Goal: Find specific page/section: Find specific page/section

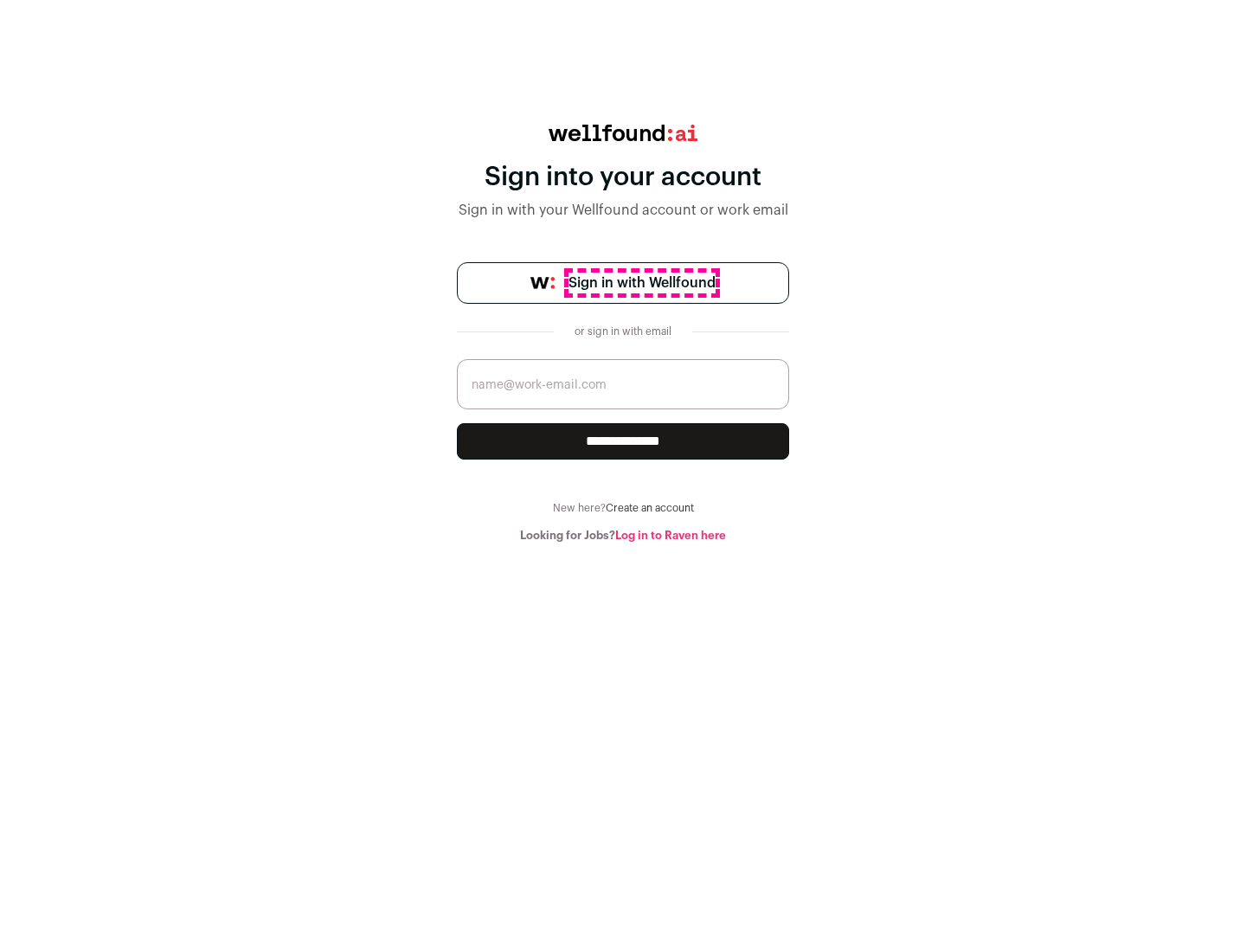
click at [641, 283] on span "Sign in with Wellfound" at bounding box center [642, 283] width 147 height 21
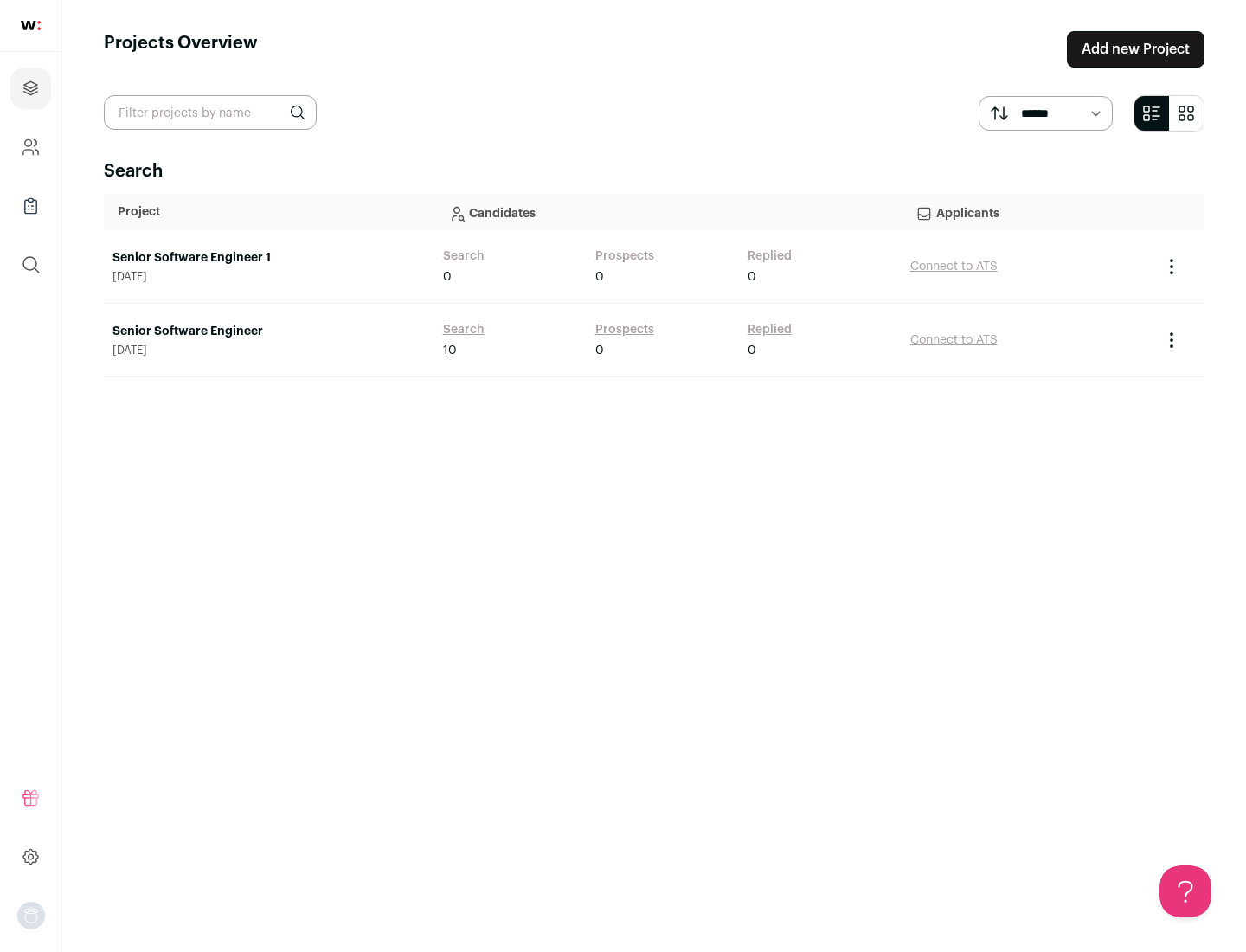
click at [269, 332] on link "Senior Software Engineer" at bounding box center [269, 331] width 313 height 17
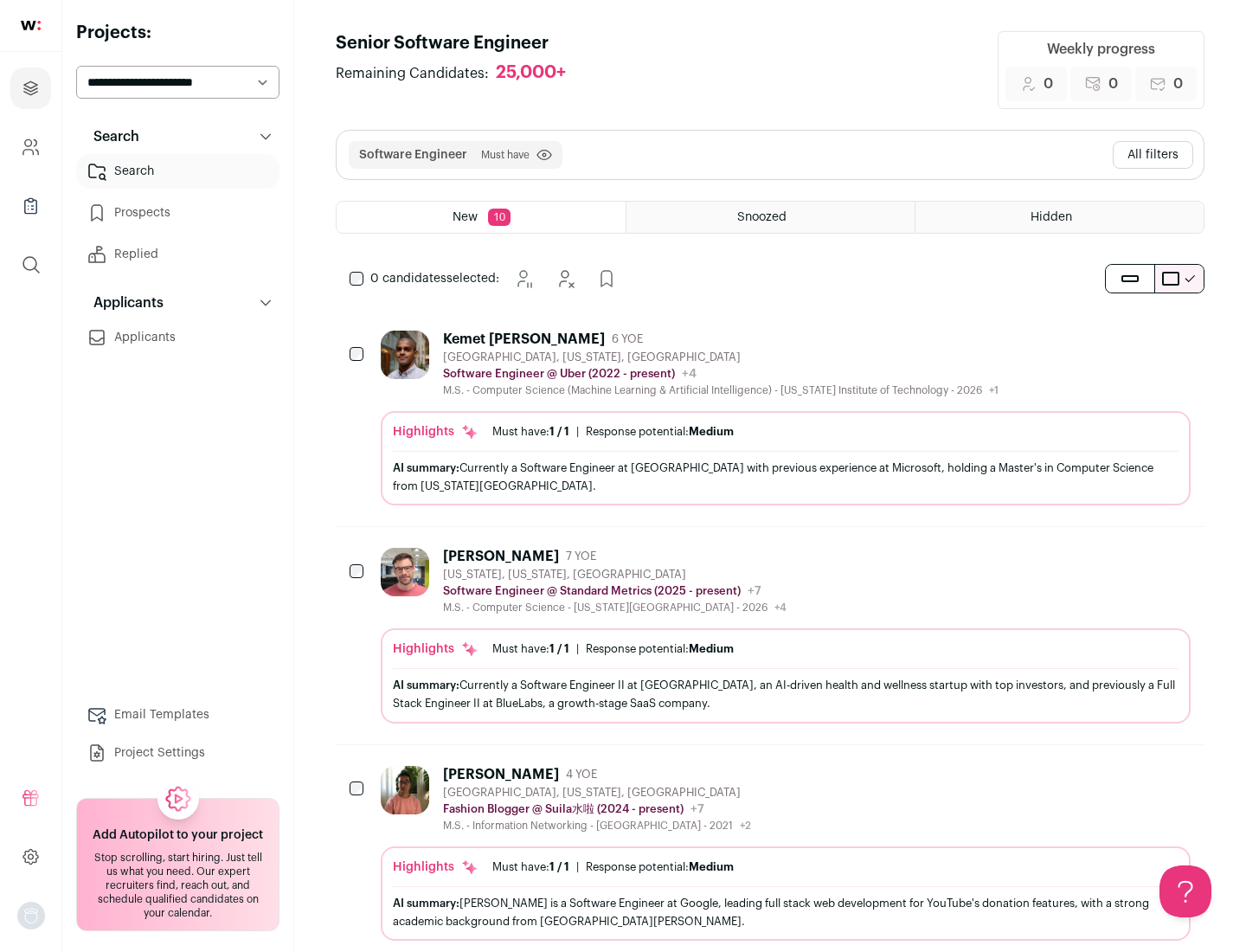
click at [770, 418] on div "Highlights Must have: 1 / 1 How many must haves have been fulfilled? | Response…" at bounding box center [785, 458] width 810 height 94
